Goal: Navigation & Orientation: Find specific page/section

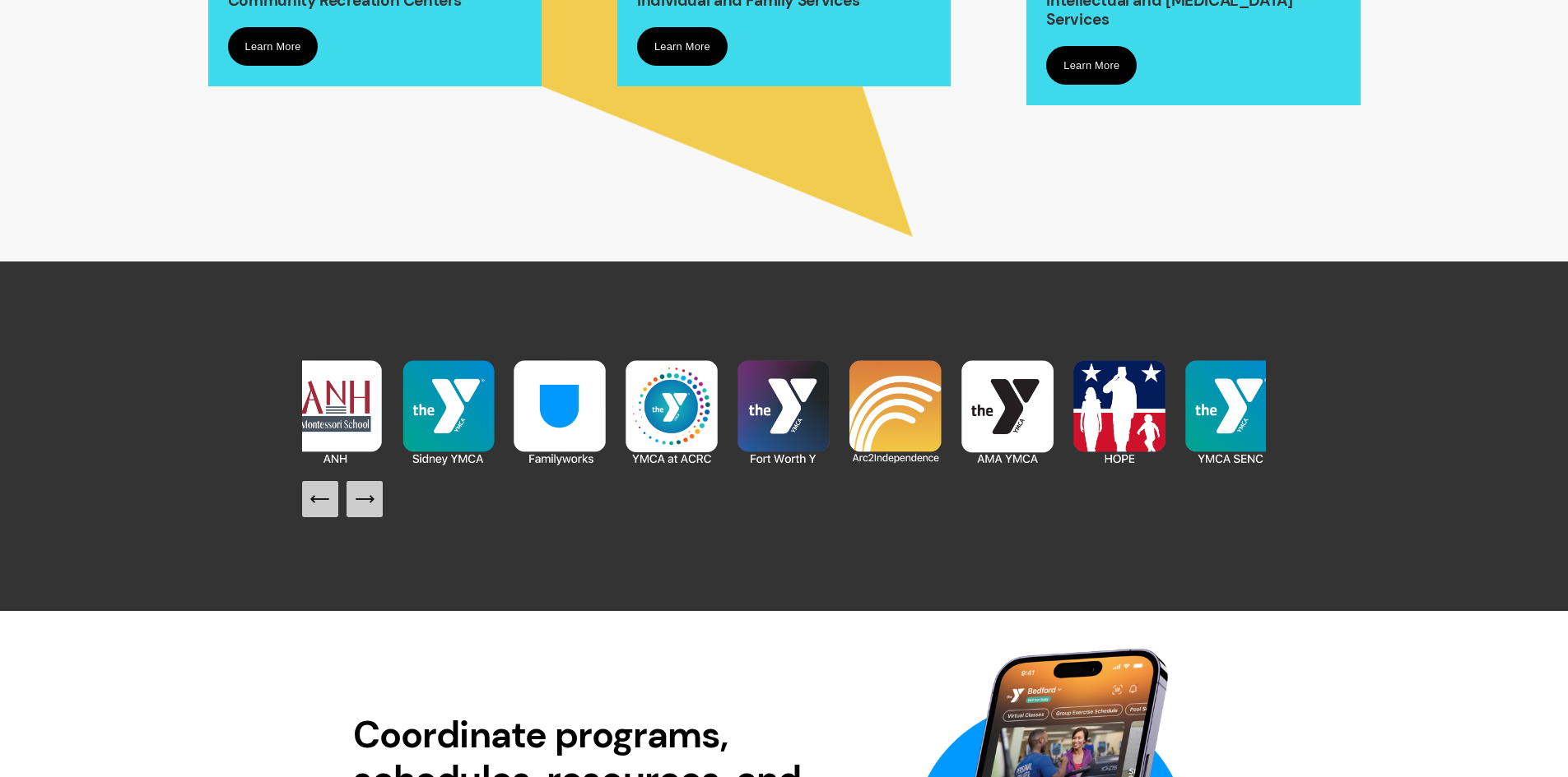
scroll to position [1892, 0]
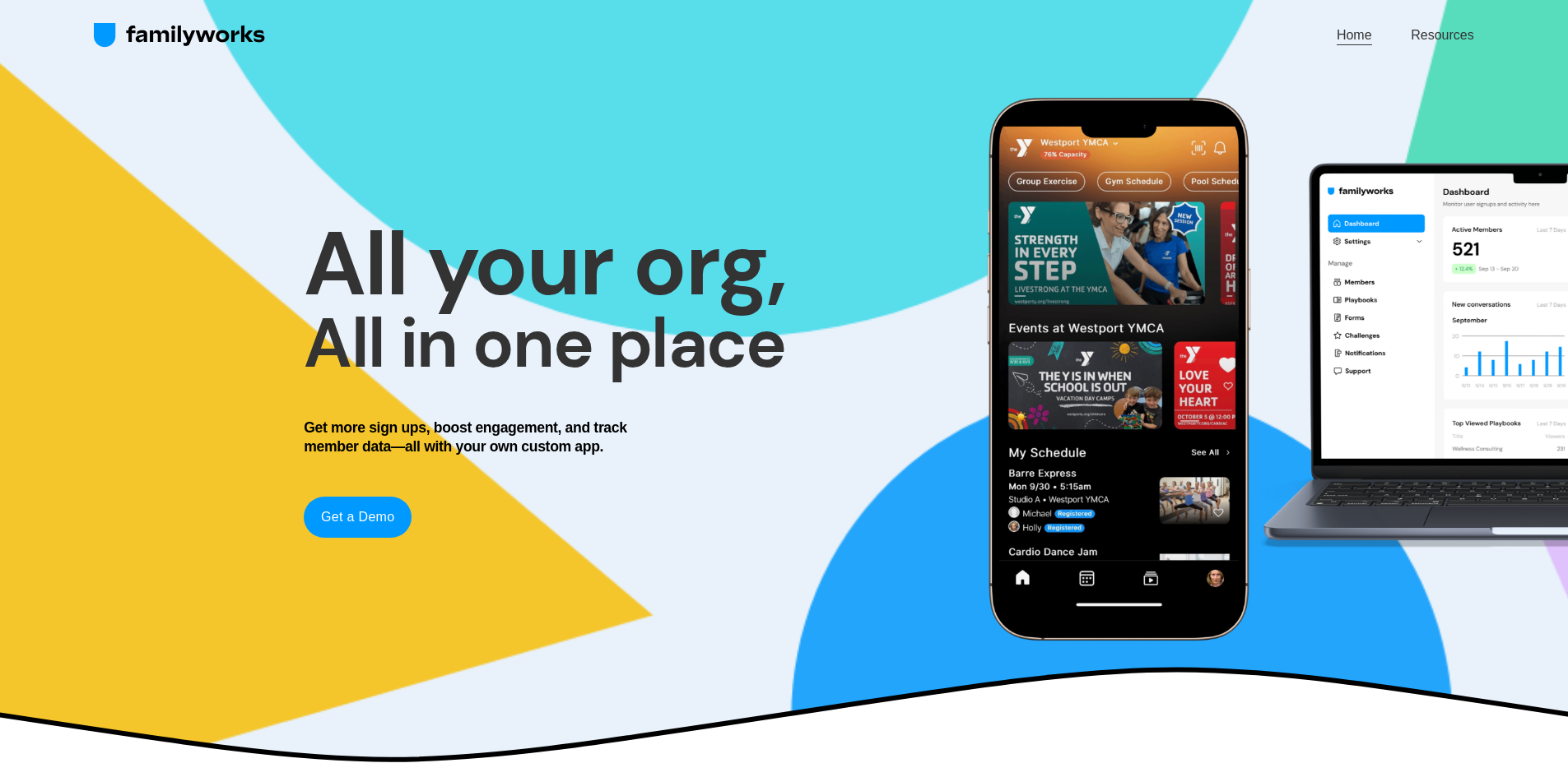
click at [1448, 32] on link "Resources" at bounding box center [1442, 35] width 63 height 22
click at [1454, 39] on link "Resources" at bounding box center [1442, 35] width 63 height 22
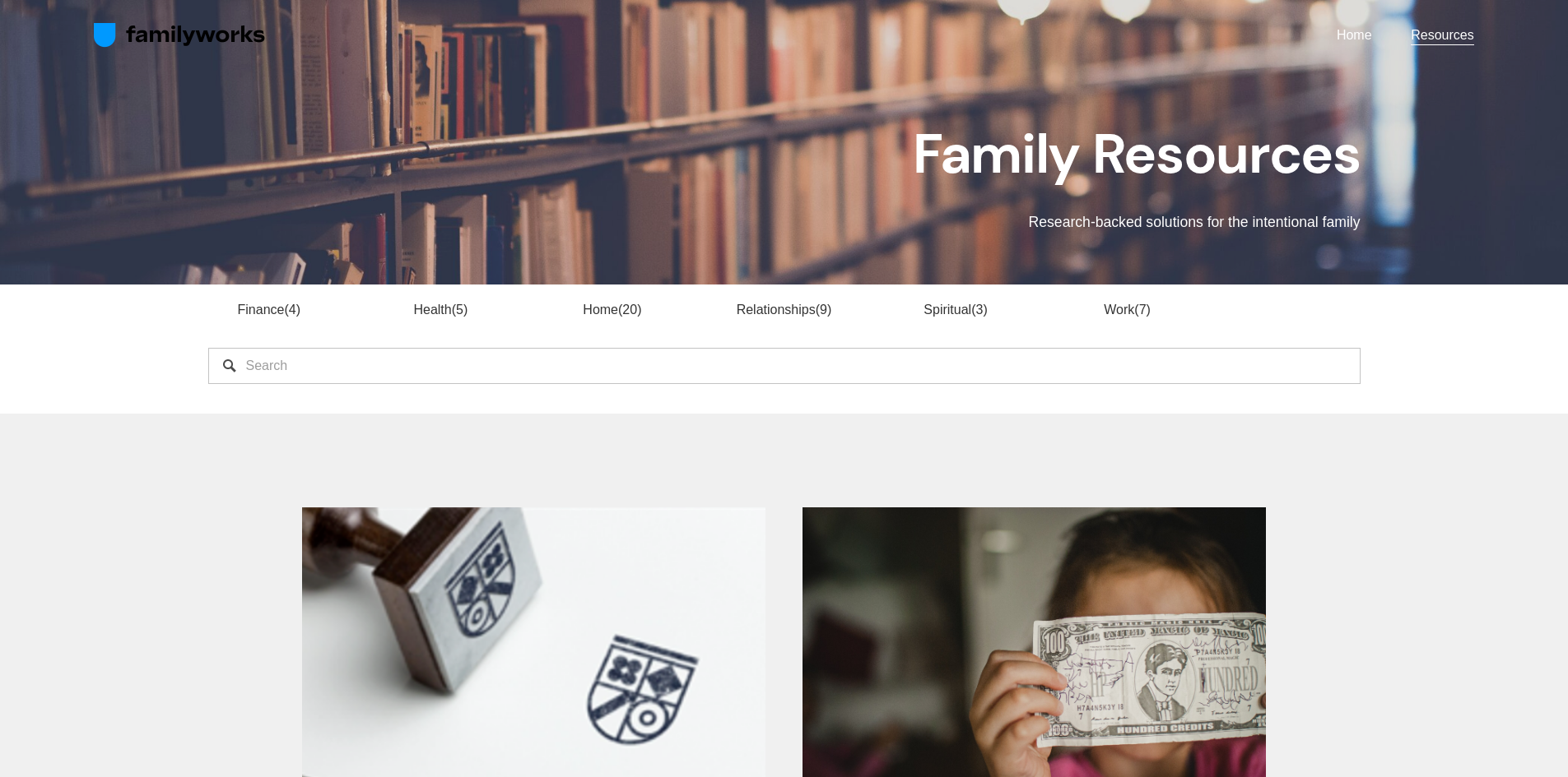
click at [1116, 314] on link "Work 7" at bounding box center [1127, 309] width 47 height 14
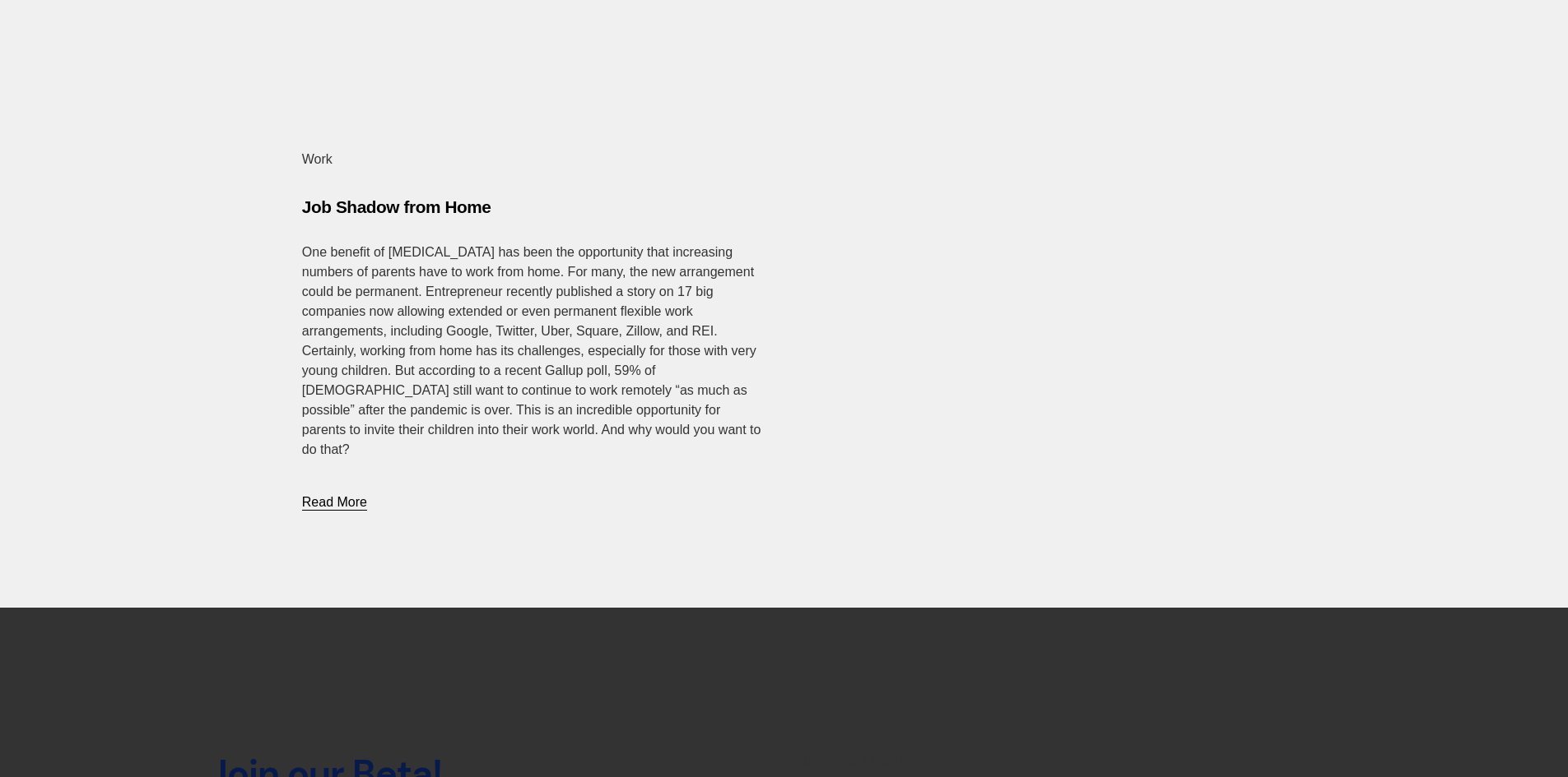
scroll to position [2879, 0]
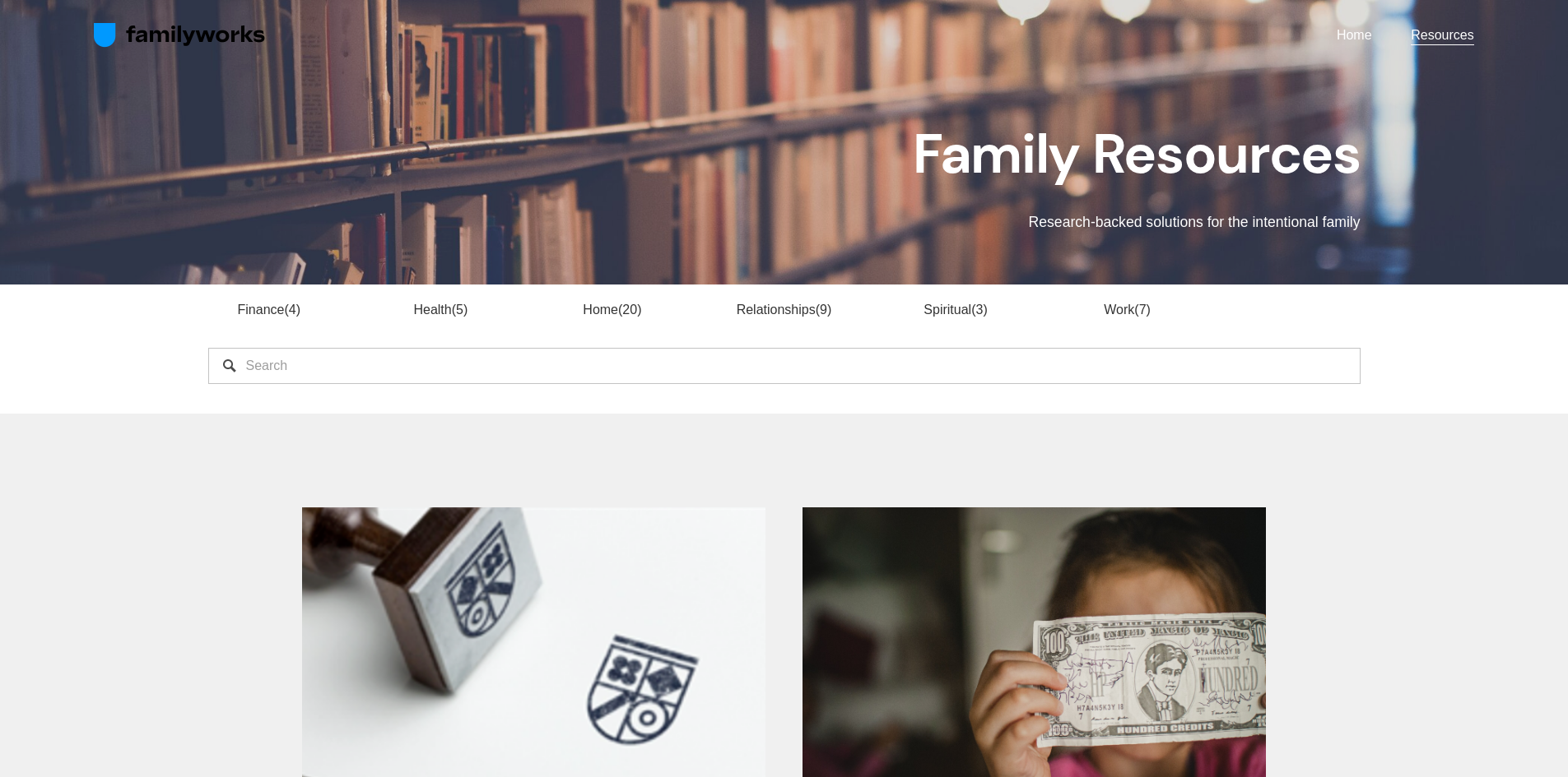
click at [149, 35] on img at bounding box center [180, 36] width 172 height 26
